Goal: Task Accomplishment & Management: Use online tool/utility

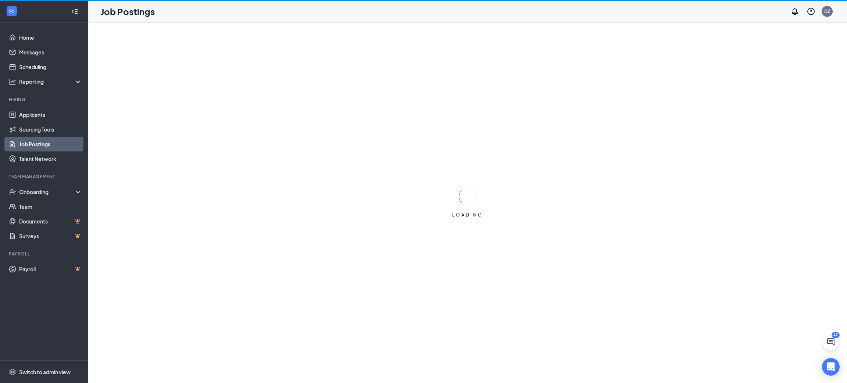
click at [68, 139] on link "Job Postings" at bounding box center [50, 144] width 63 height 15
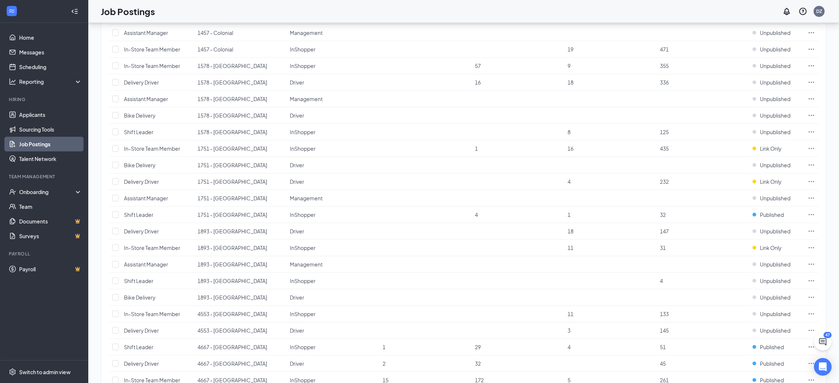
scroll to position [398, 0]
click at [811, 84] on icon "Ellipses" at bounding box center [811, 82] width 7 height 7
click at [733, 130] on span "Link to job posting" at bounding box center [732, 130] width 43 height 7
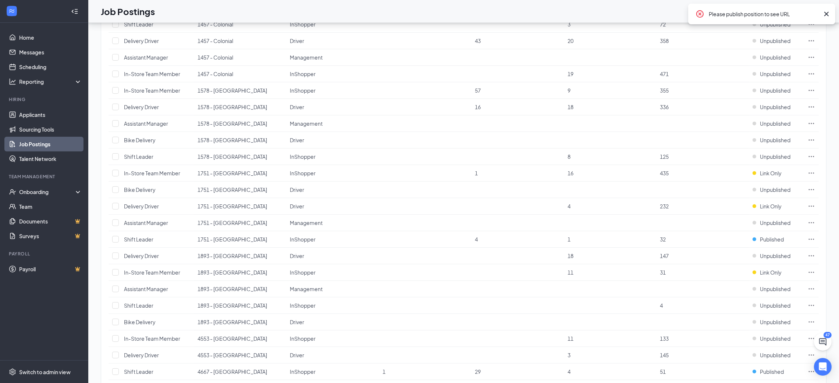
scroll to position [359, 0]
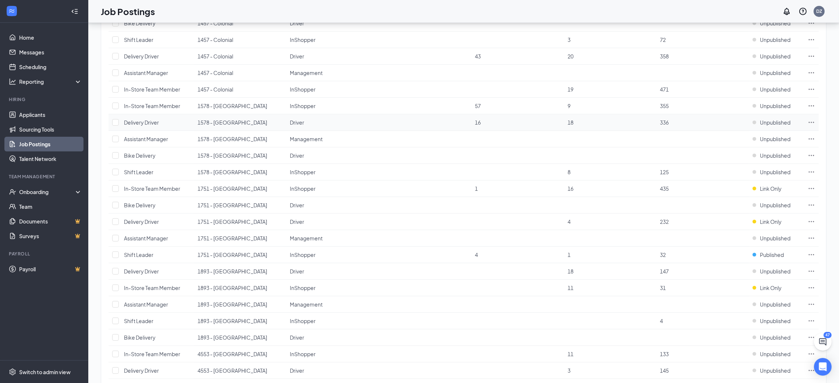
click at [776, 118] on td "Unpublished" at bounding box center [776, 122] width 55 height 17
click at [773, 124] on span "Unpublished" at bounding box center [775, 122] width 31 height 7
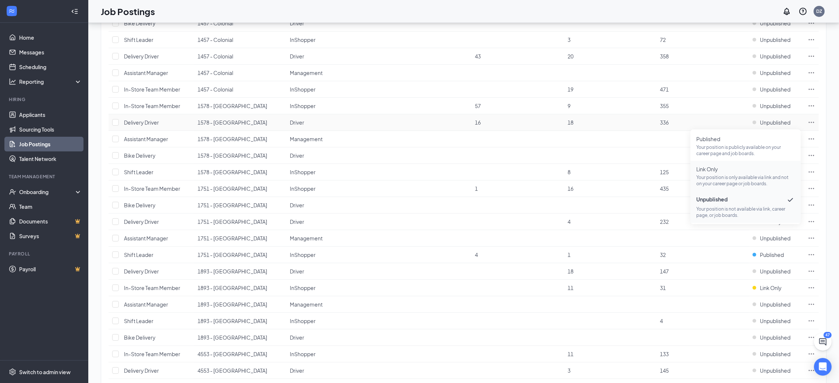
click at [739, 174] on p "Your position is only available via link and not on your career page or job boa…" at bounding box center [745, 180] width 99 height 13
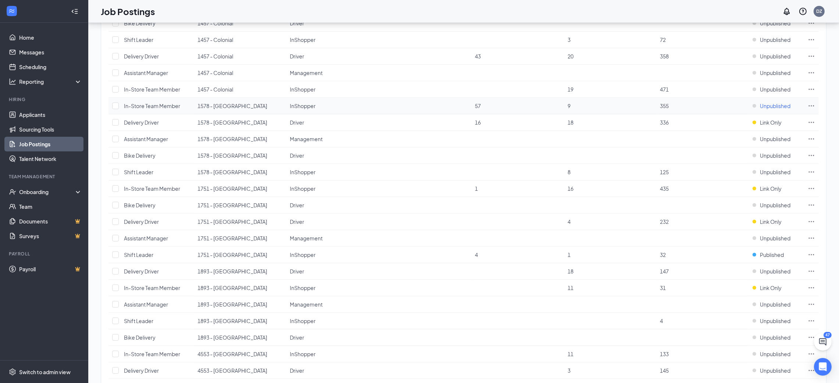
click at [774, 106] on span "Unpublished" at bounding box center [775, 105] width 31 height 7
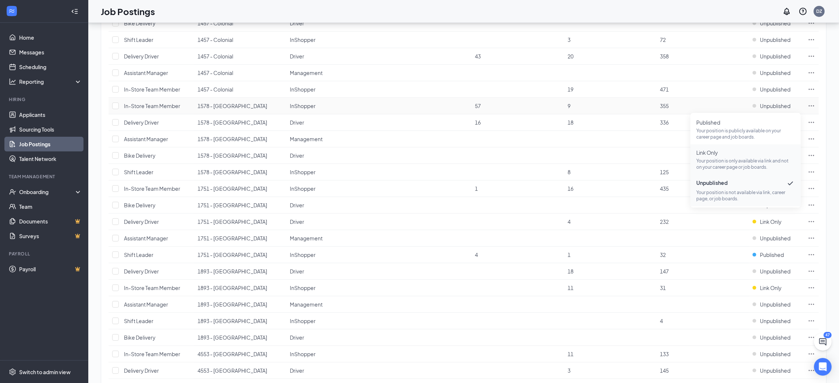
click at [736, 158] on p "Your position is only available via link and not on your career page or job boa…" at bounding box center [745, 164] width 99 height 13
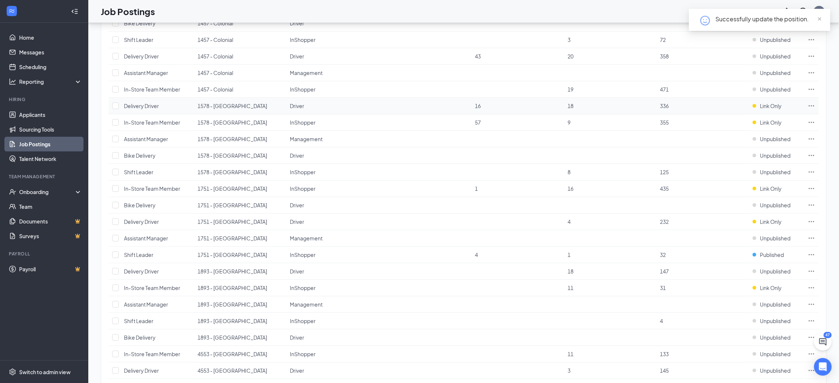
click at [813, 106] on icon "Ellipses" at bounding box center [811, 105] width 7 height 7
click at [739, 153] on span "Link to job posting" at bounding box center [732, 153] width 43 height 7
click at [812, 103] on icon "Ellipses" at bounding box center [811, 105] width 7 height 7
click at [727, 154] on span "Link to job posting" at bounding box center [732, 153] width 43 height 7
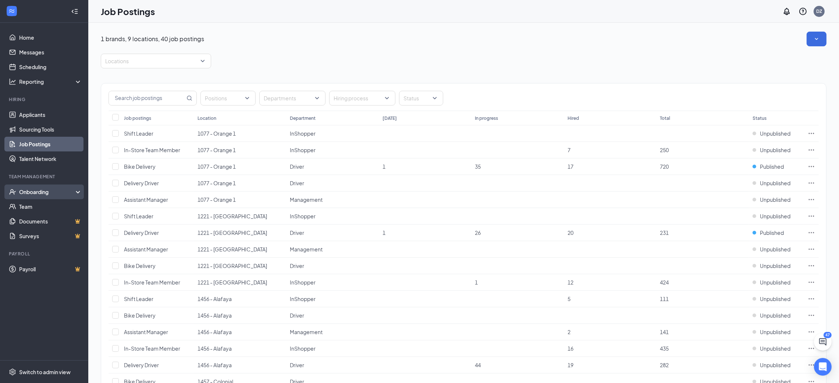
click at [43, 187] on div "Onboarding" at bounding box center [44, 192] width 88 height 15
click at [51, 207] on link "Overview" at bounding box center [50, 206] width 63 height 15
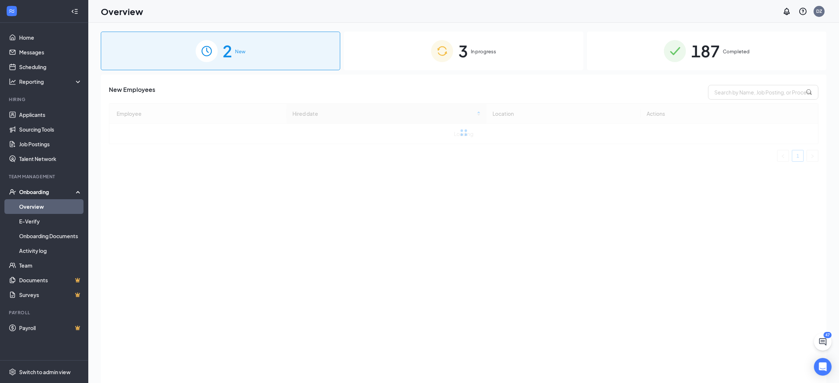
click at [703, 46] on span "187" at bounding box center [705, 50] width 29 height 25
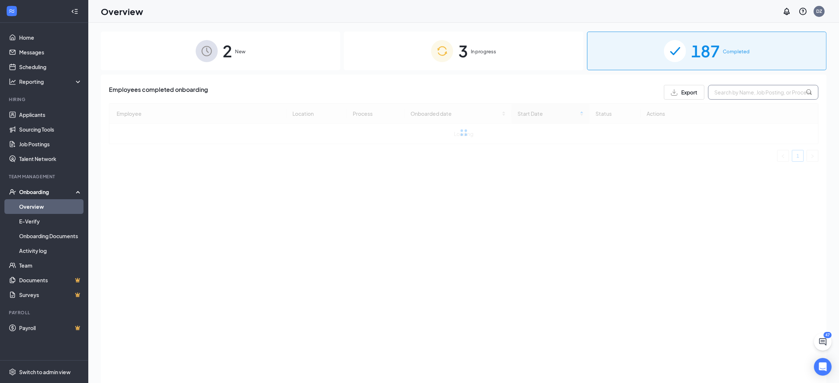
click at [760, 95] on input "text" at bounding box center [763, 92] width 110 height 15
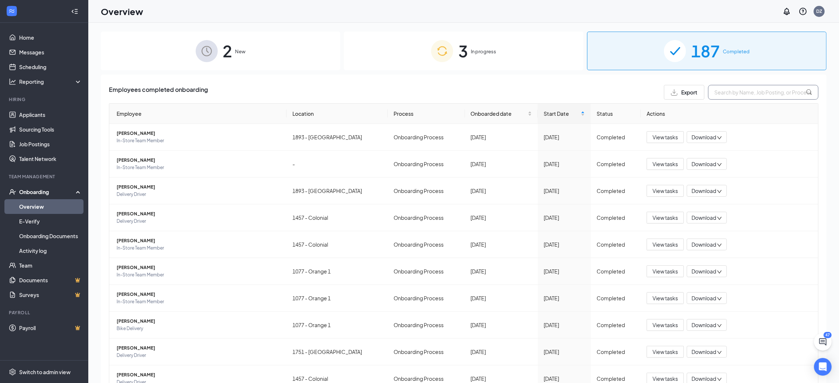
type input "w"
type input "[PERSON_NAME]"
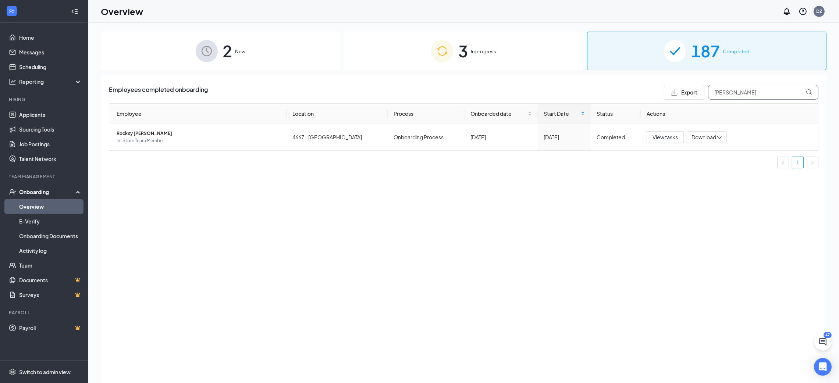
click at [754, 95] on input "[PERSON_NAME]" at bounding box center [763, 92] width 110 height 15
type input "[PERSON_NAME]"
